Goal: Transaction & Acquisition: Download file/media

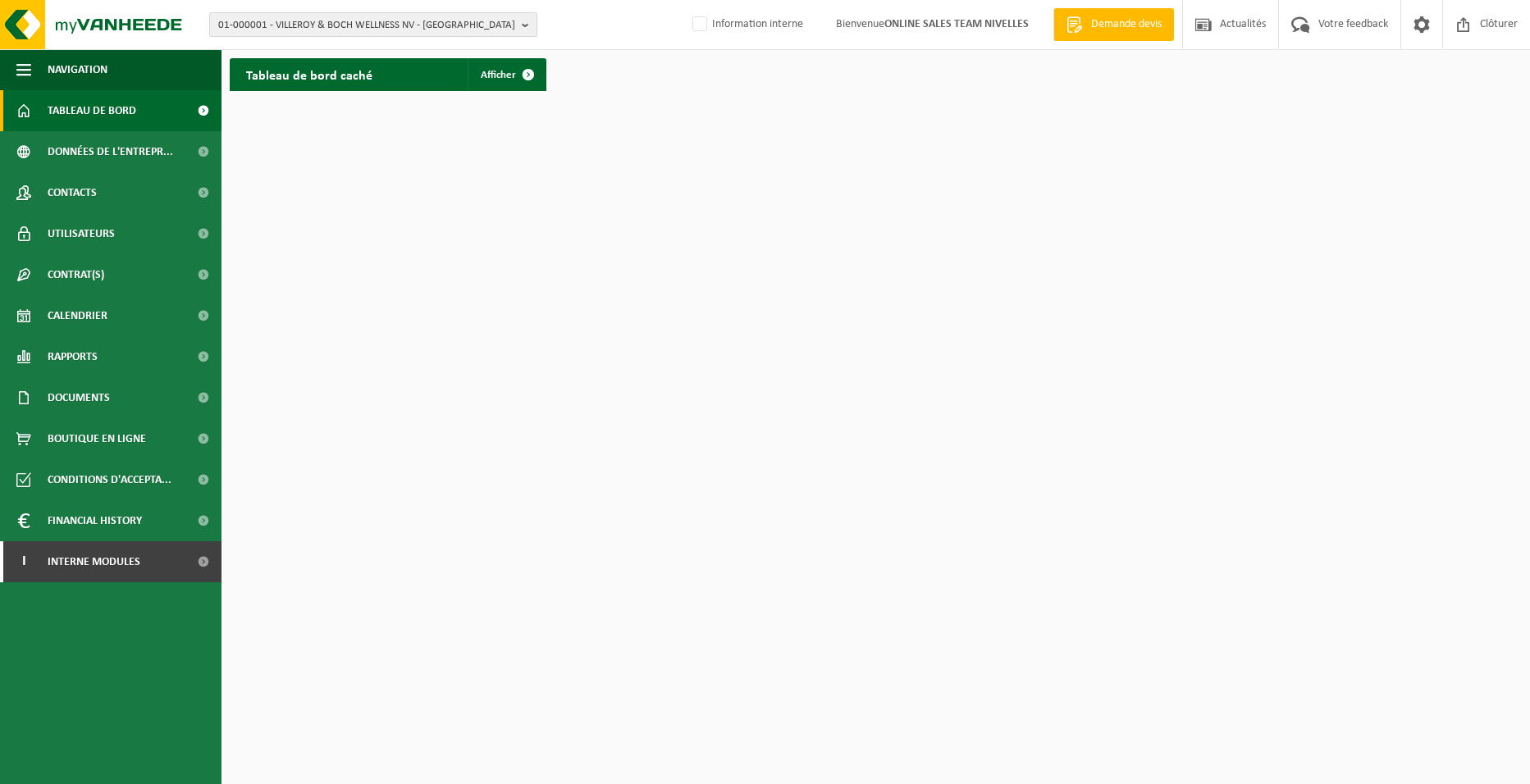
click at [271, 25] on span "01-000001 - VILLEROY & BOCH WELLNESS NV - [GEOGRAPHIC_DATA]" at bounding box center [367, 26] width 297 height 25
type input "01-083902"
click at [267, 73] on strong "01-083902 - KRINKELS NV - NANINNE" at bounding box center [301, 75] width 165 height 12
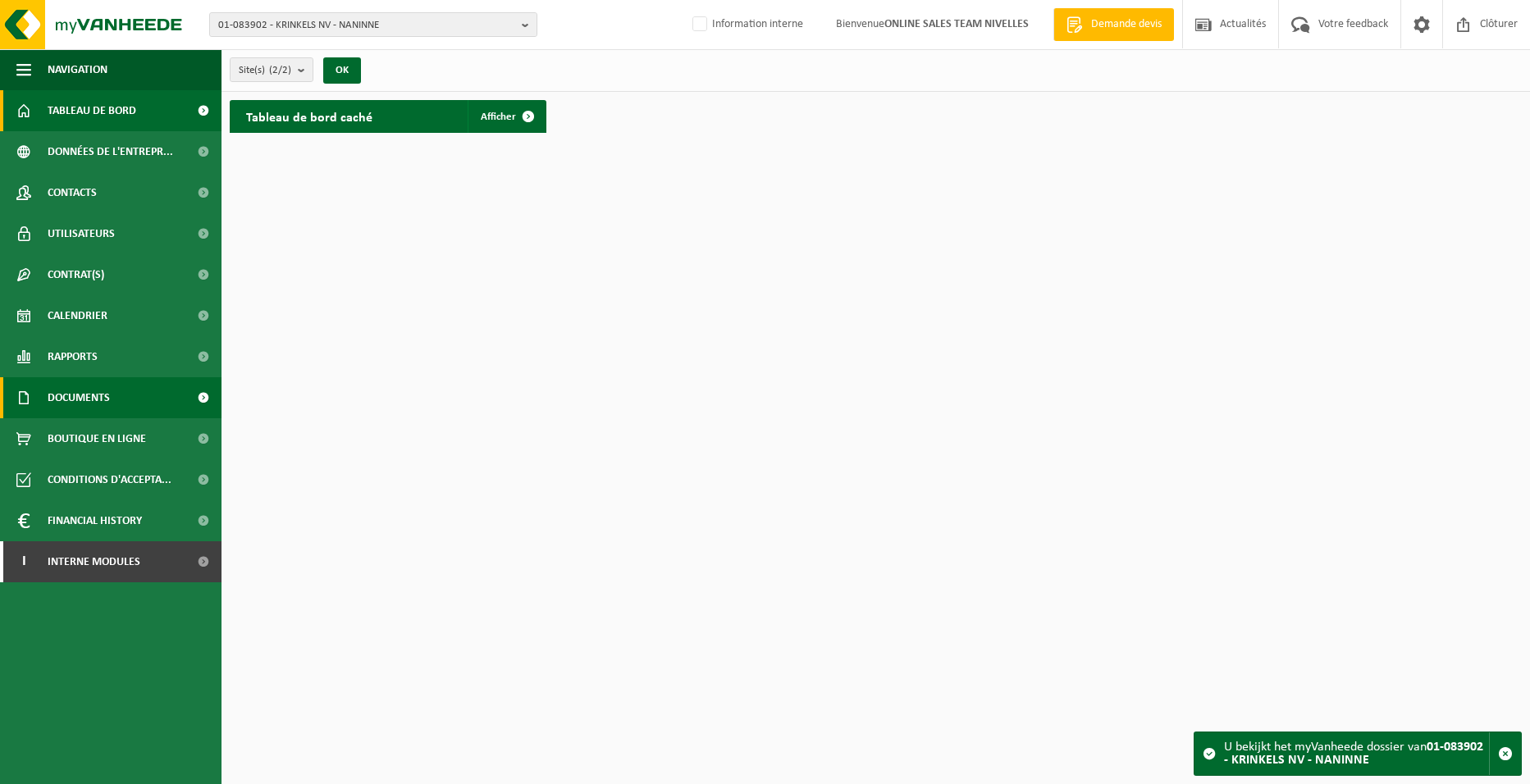
click at [112, 404] on link "Documents" at bounding box center [110, 397] width 221 height 41
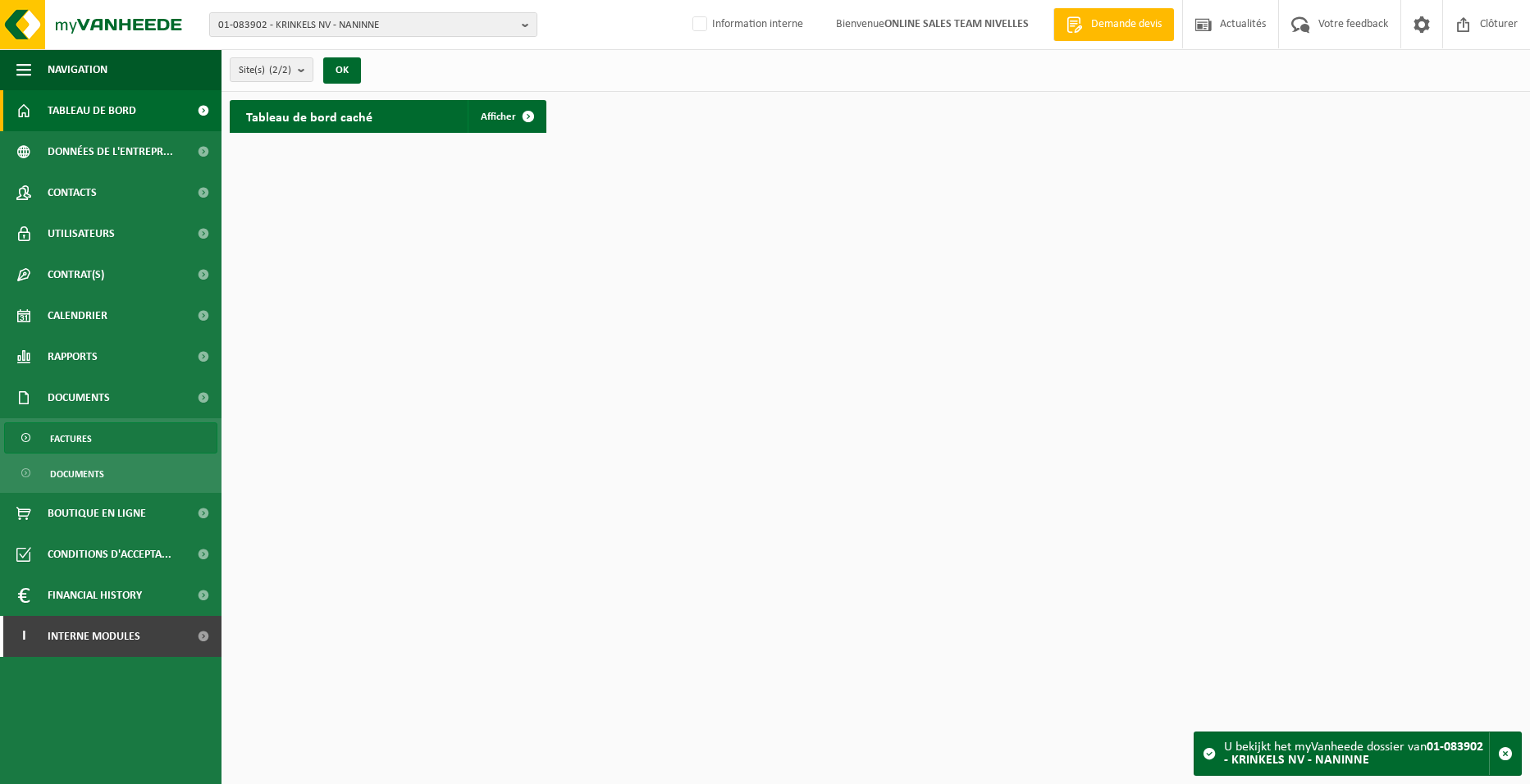
click at [100, 439] on link "Factures" at bounding box center [111, 437] width 213 height 31
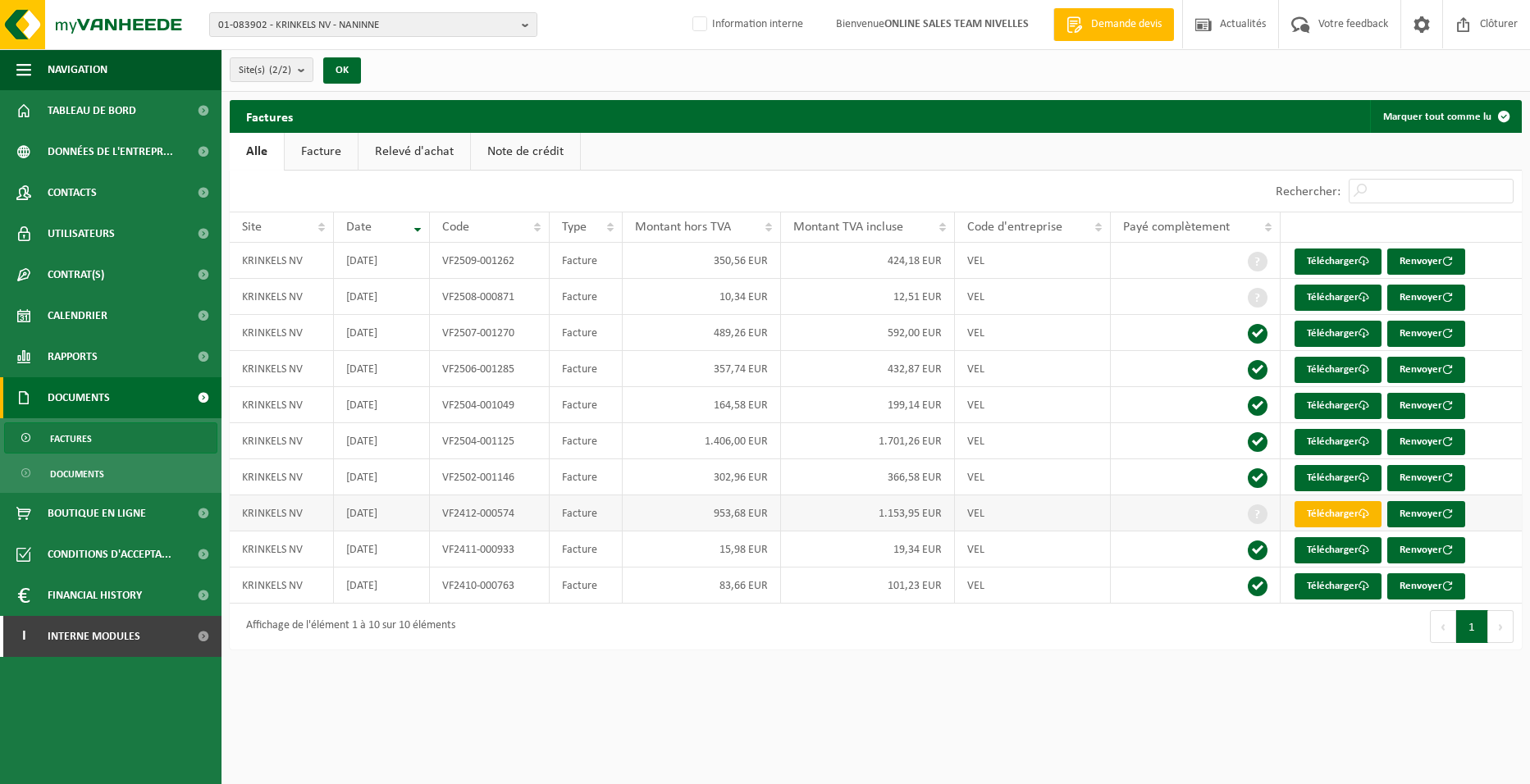
click at [1333, 509] on link "Télécharger" at bounding box center [1338, 514] width 87 height 26
click at [1498, 628] on button "Suivant" at bounding box center [1500, 626] width 26 height 33
